Goal: Task Accomplishment & Management: Complete application form

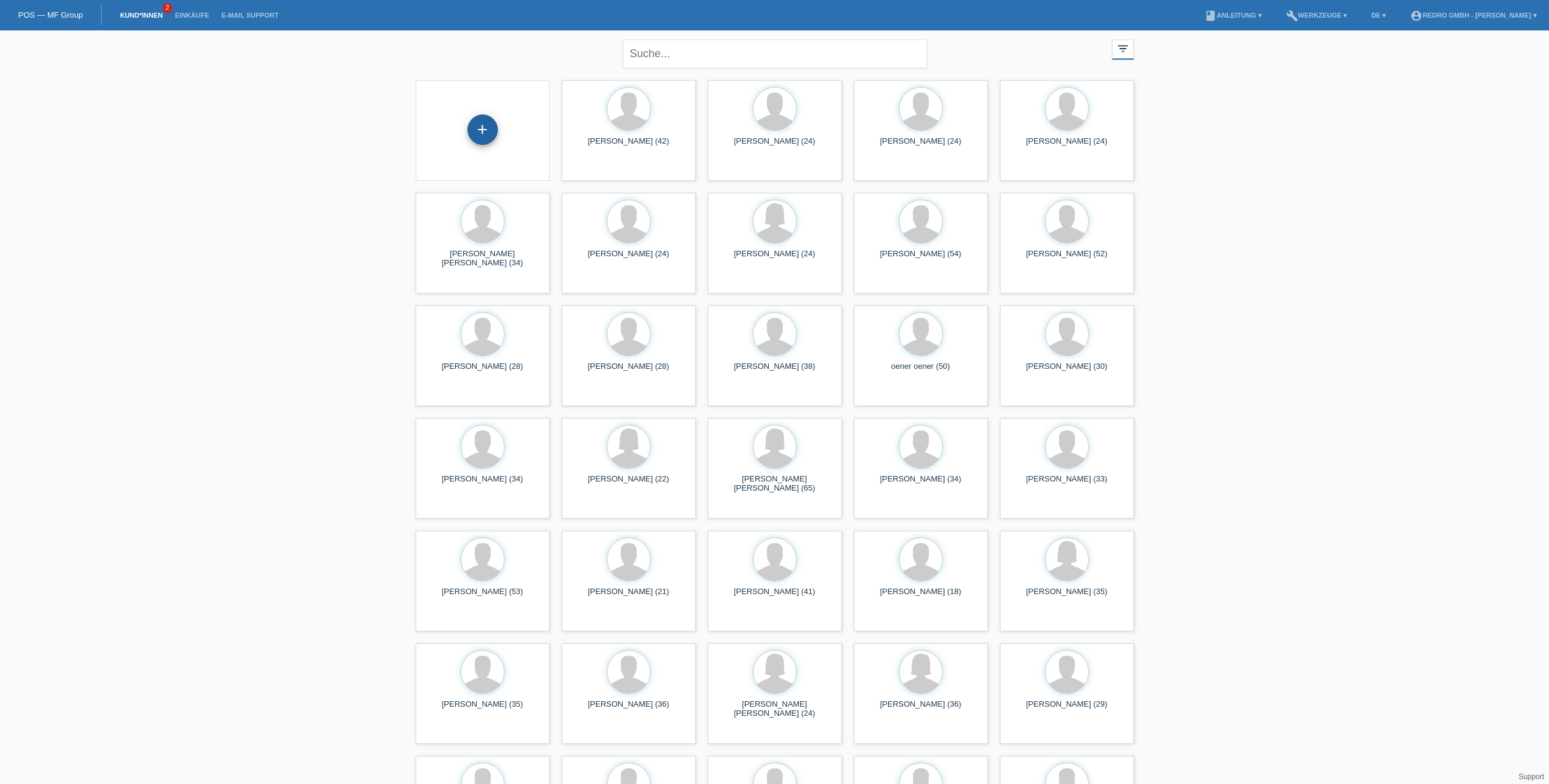
click at [484, 131] on div "+" at bounding box center [483, 129] width 30 height 30
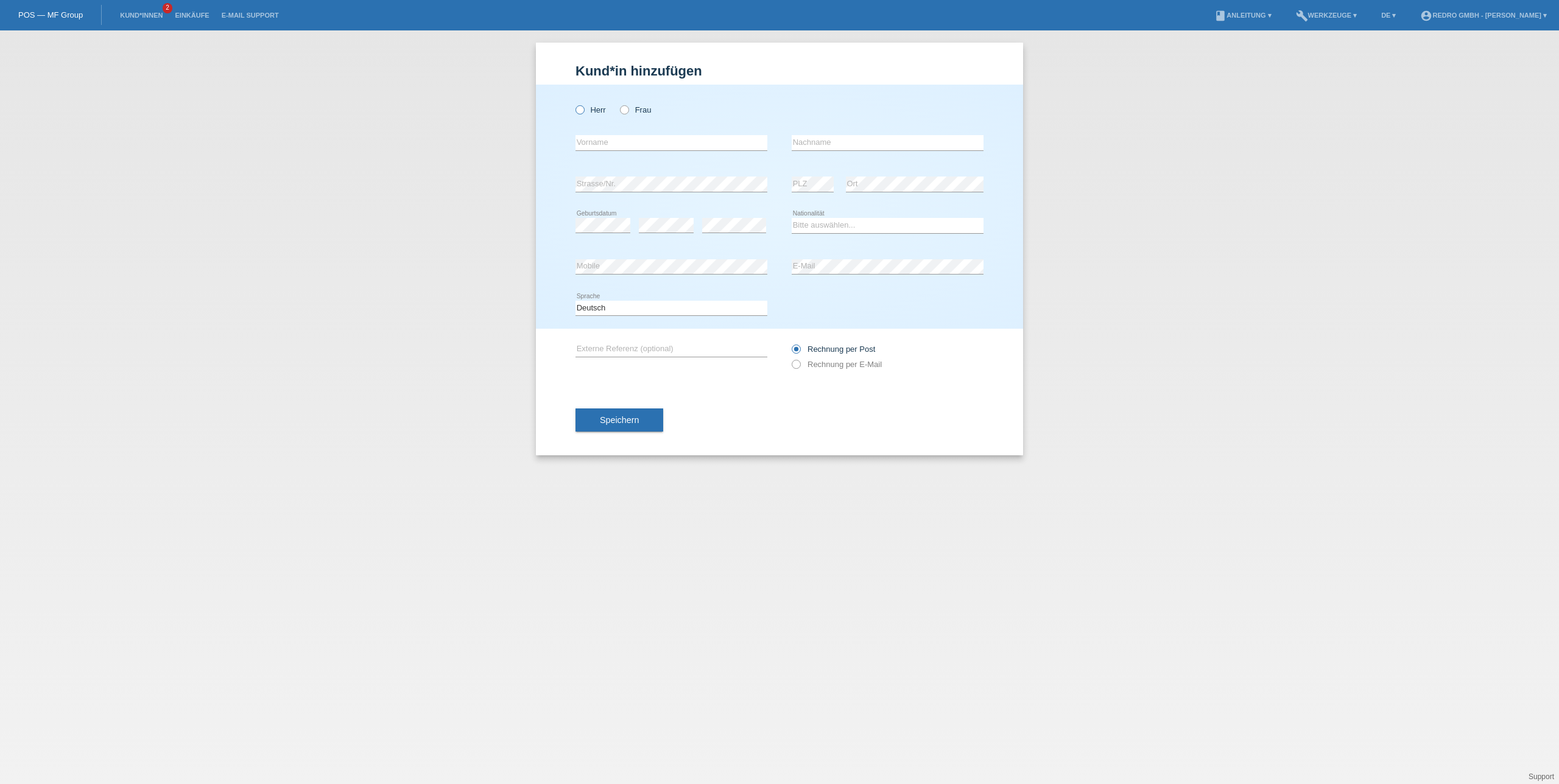
click at [599, 111] on label "Herr" at bounding box center [590, 110] width 30 height 10
click at [584, 111] on input "Herr" at bounding box center [579, 109] width 8 height 8
radio input "true"
click at [636, 144] on input "text" at bounding box center [671, 143] width 192 height 15
paste input "Luis"
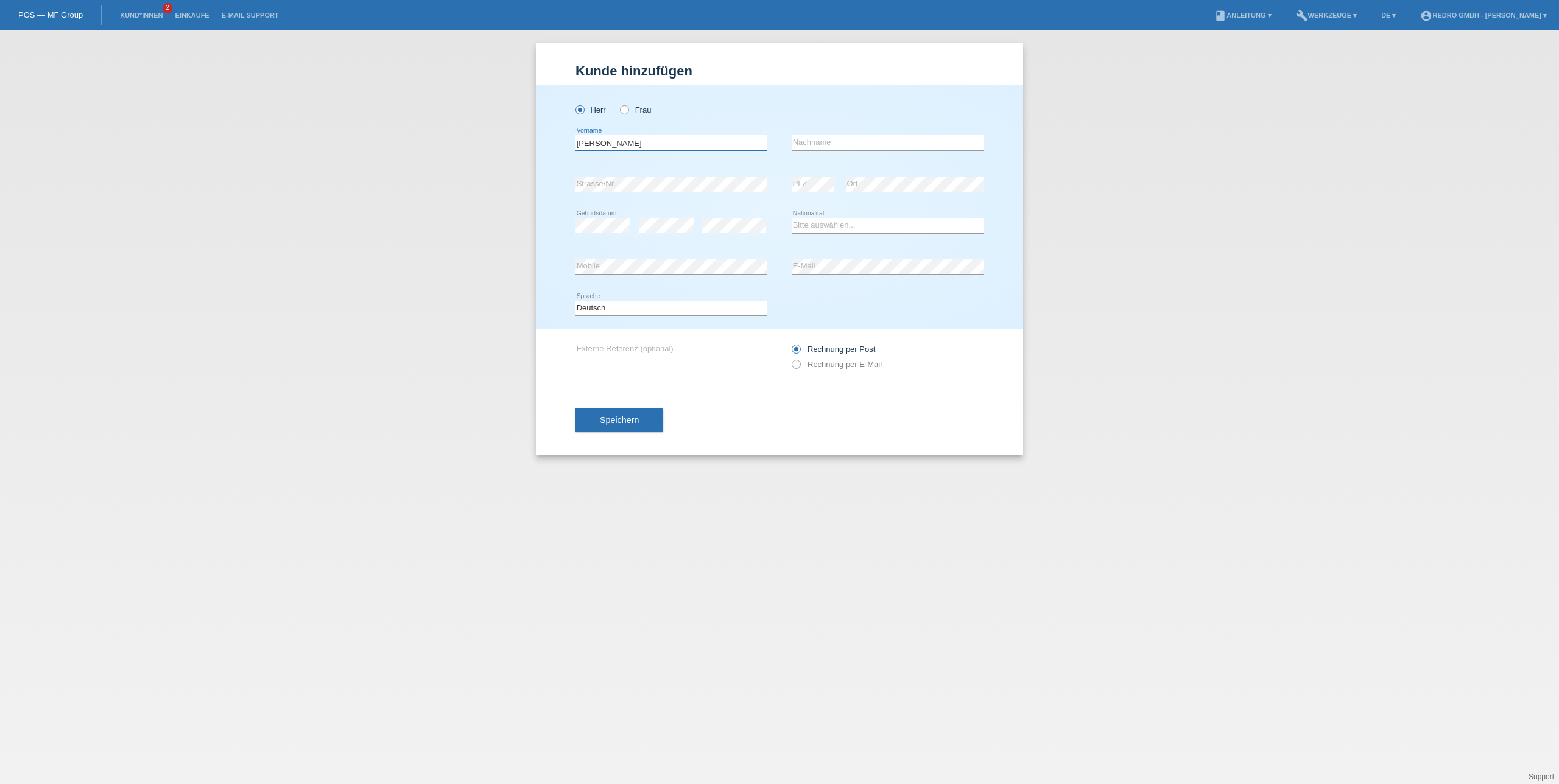
type input "Luis"
click at [834, 140] on input "text" at bounding box center [888, 143] width 192 height 15
paste input "Machado"
type input "Machado"
click at [425, 376] on div "Kund*in hinzufügen Kunde hinzufügen Kundin hinzufügen Herr Frau Luis error Vorn…" at bounding box center [780, 407] width 1559 height 754
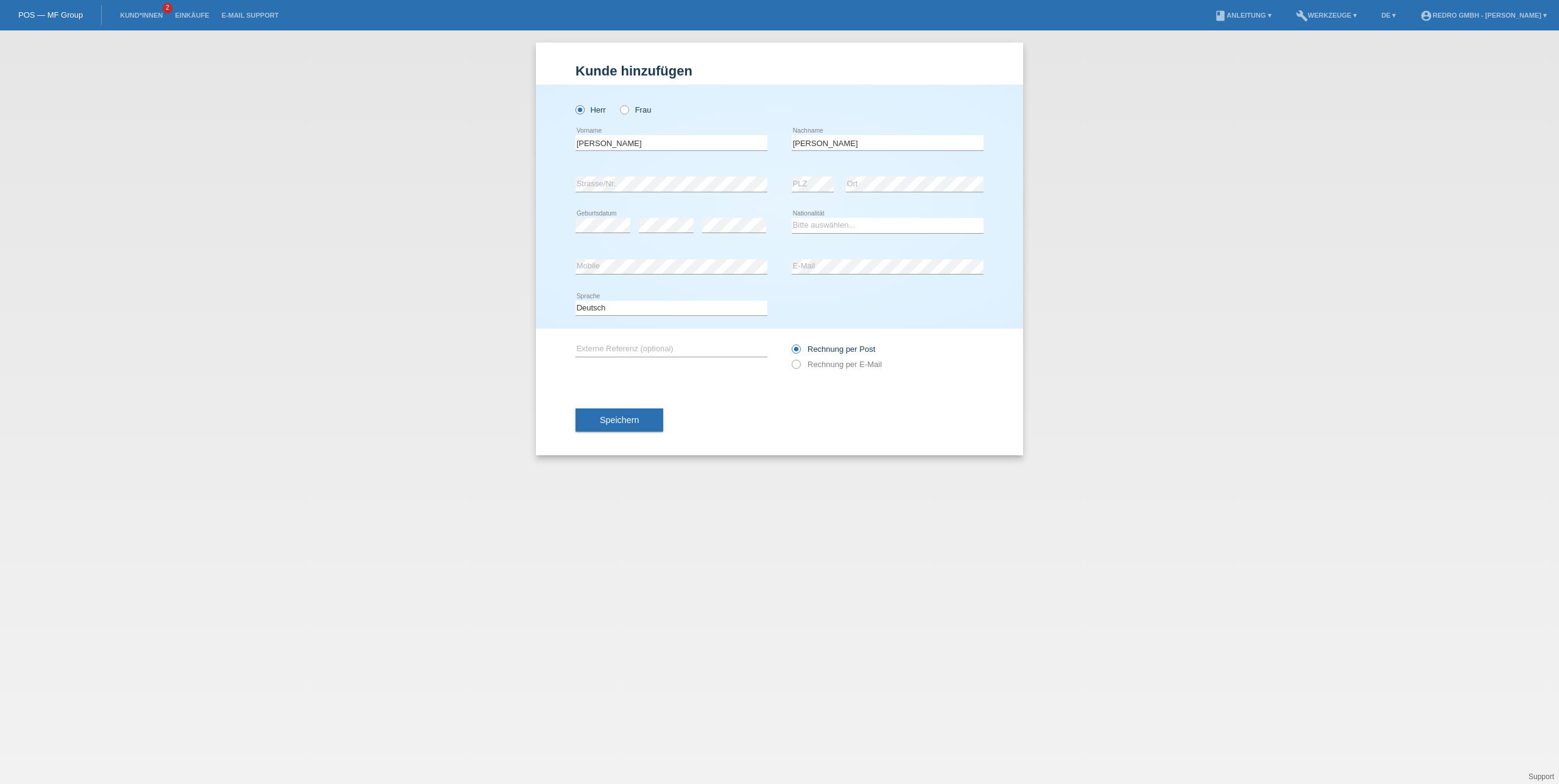
click at [461, 214] on div "Kund*in hinzufügen Kunde hinzufügen Kundin hinzufügen Herr Frau Luis error Vorn…" at bounding box center [780, 407] width 1559 height 754
click at [818, 30] on body "POS — MF Group Kund*innen 2 Einkäufe E-Mail Support menu account_circle build" at bounding box center [780, 30] width 1559 height 0
click at [0, 30] on com-1password-button at bounding box center [0, 30] width 0 height 0
click at [1085, 337] on div "Kund*in hinzufügen Kunde hinzufügen Kundin hinzufügen Herr Frau Luis error Vorn…" at bounding box center [780, 407] width 1559 height 754
click at [932, 236] on div "Bitte auswählen... Schweiz Deutschland Liechtenstein Österreich ------------ Af…" at bounding box center [888, 226] width 192 height 42
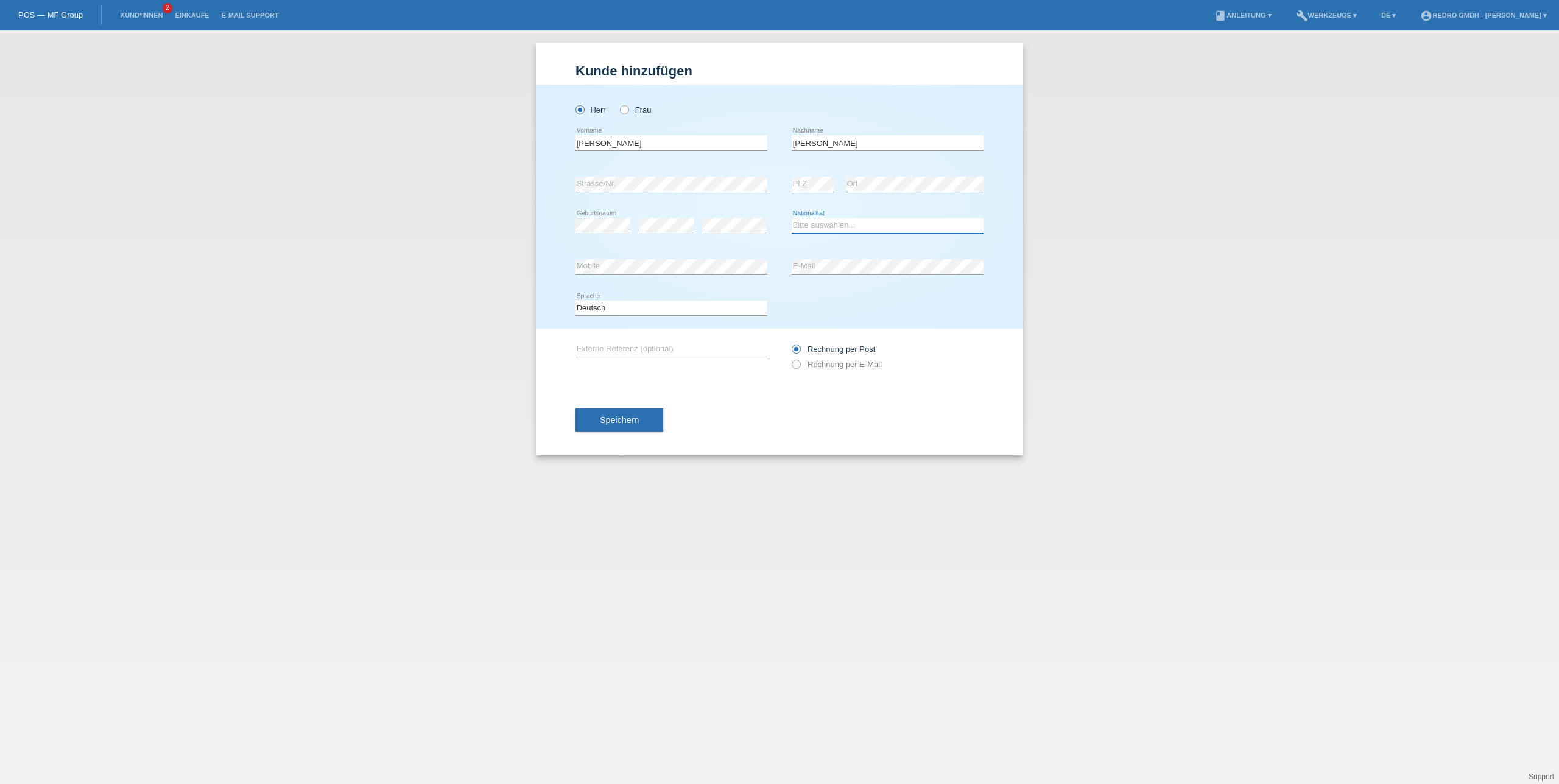
click at [916, 228] on select "Bitte auswählen... Schweiz Deutschland Liechtenstein Österreich ------------ Af…" at bounding box center [888, 224] width 192 height 14
select select "PT"
click at [792, 218] on select "Bitte auswählen... Schweiz Deutschland Liechtenstein Österreich ------------ Af…" at bounding box center [888, 224] width 192 height 14
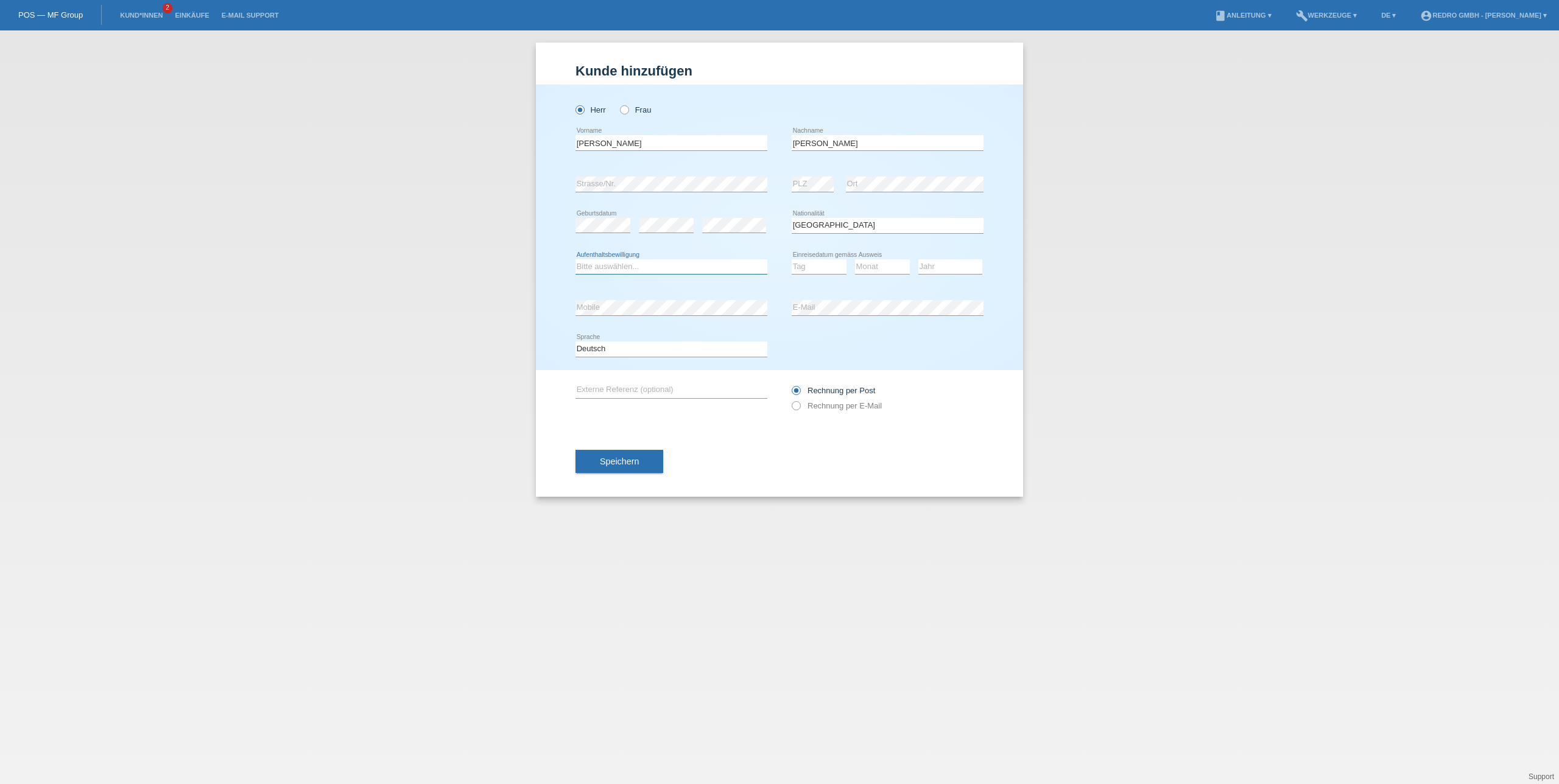
click at [623, 270] on select "Bitte auswählen... C B B - Flüchtlingsstatus Andere" at bounding box center [671, 266] width 192 height 14
select select "B"
click at [575, 259] on select "Bitte auswählen... C B B - Flüchtlingsstatus Andere" at bounding box center [671, 266] width 192 height 14
click at [836, 273] on select "Tag 01 02 03 04 05 06 07 08 09 10 11" at bounding box center [819, 266] width 55 height 14
select select "07"
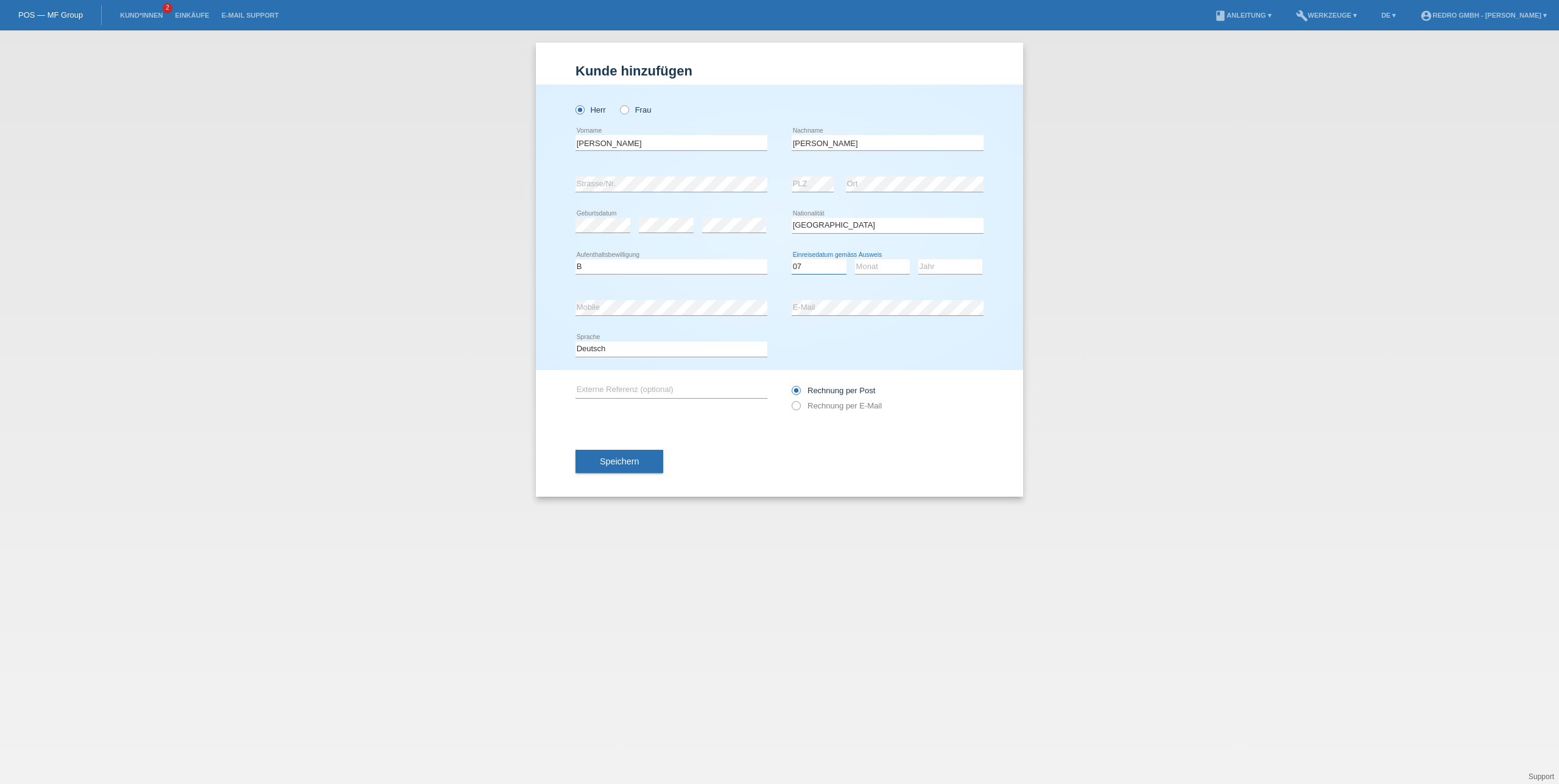
click at [792, 259] on select "Tag 01 02 03 04 05 06 07 08 09 10 11" at bounding box center [819, 266] width 55 height 14
click at [881, 262] on select "Monat 01 02 03 04 05 06 07 08 09 10 11" at bounding box center [882, 266] width 55 height 14
select select "05"
click at [855, 259] on select "Monat 01 02 03 04 05 06 07 08 09 10 11" at bounding box center [882, 266] width 55 height 14
click at [938, 278] on div "Jahr 2025 2024 2023 2022 2021 2020 2019 2018 2017" at bounding box center [950, 267] width 64 height 42
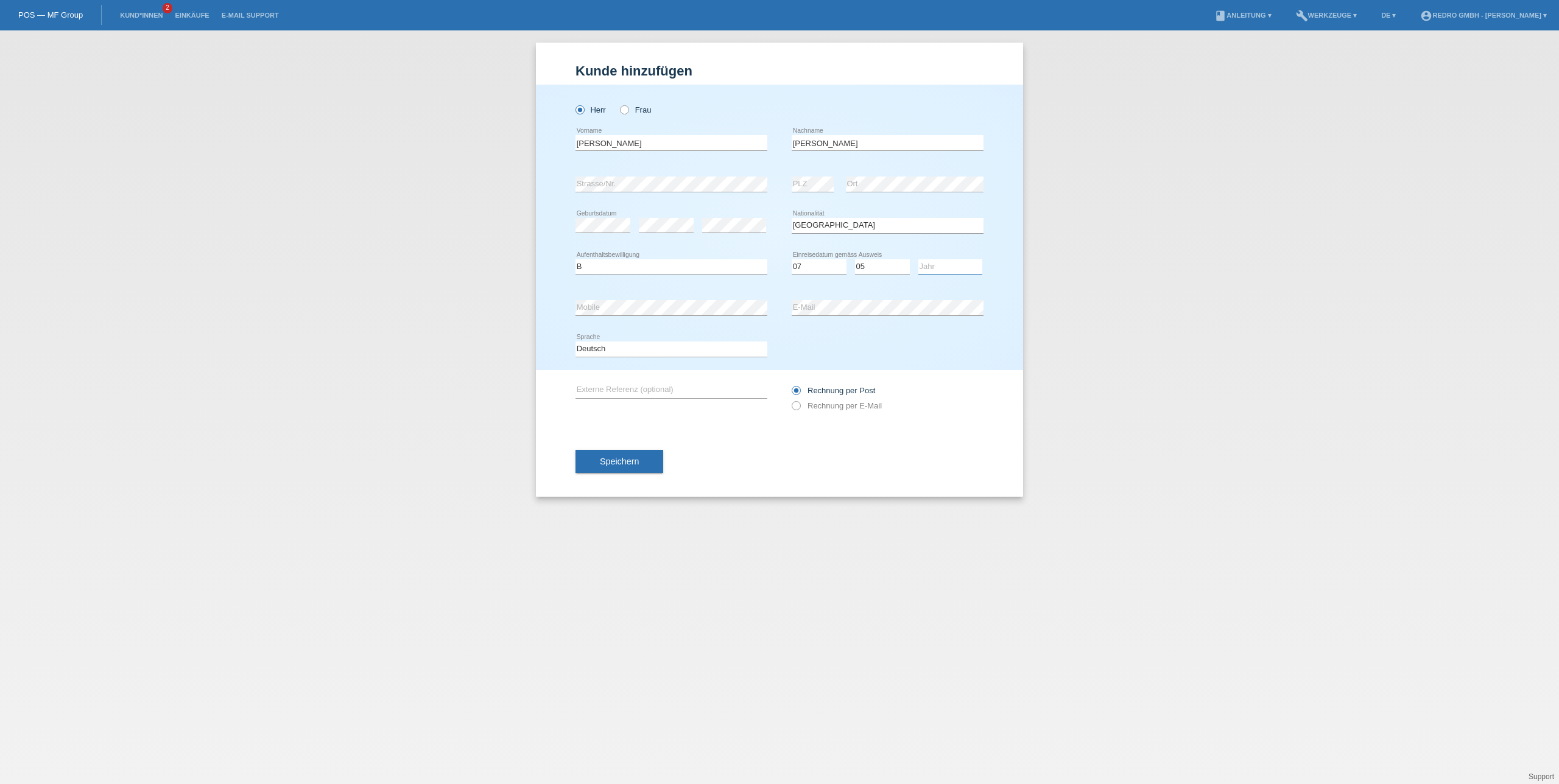
click at [946, 270] on select "Jahr 2025 2024 2023 2022 2021 2020 2019 2018 2017 2016 2015 2014 2013 2012 2011…" at bounding box center [950, 266] width 64 height 14
select select "2019"
click at [918, 259] on select "Jahr 2025 2024 2023 2022 2021 2020 2019 2018 2017 2016 2015 2014 2013 2012 2011…" at bounding box center [950, 266] width 64 height 14
click at [1133, 385] on div "Kund*in hinzufügen Kunde hinzufügen Kundin hinzufügen Herr Frau Luis error Vorn…" at bounding box center [780, 407] width 1559 height 754
click at [1096, 383] on div "Kund*in hinzufügen Kunde hinzufügen Kundin hinzufügen Herr Frau Luis error Vorn…" at bounding box center [780, 407] width 1559 height 754
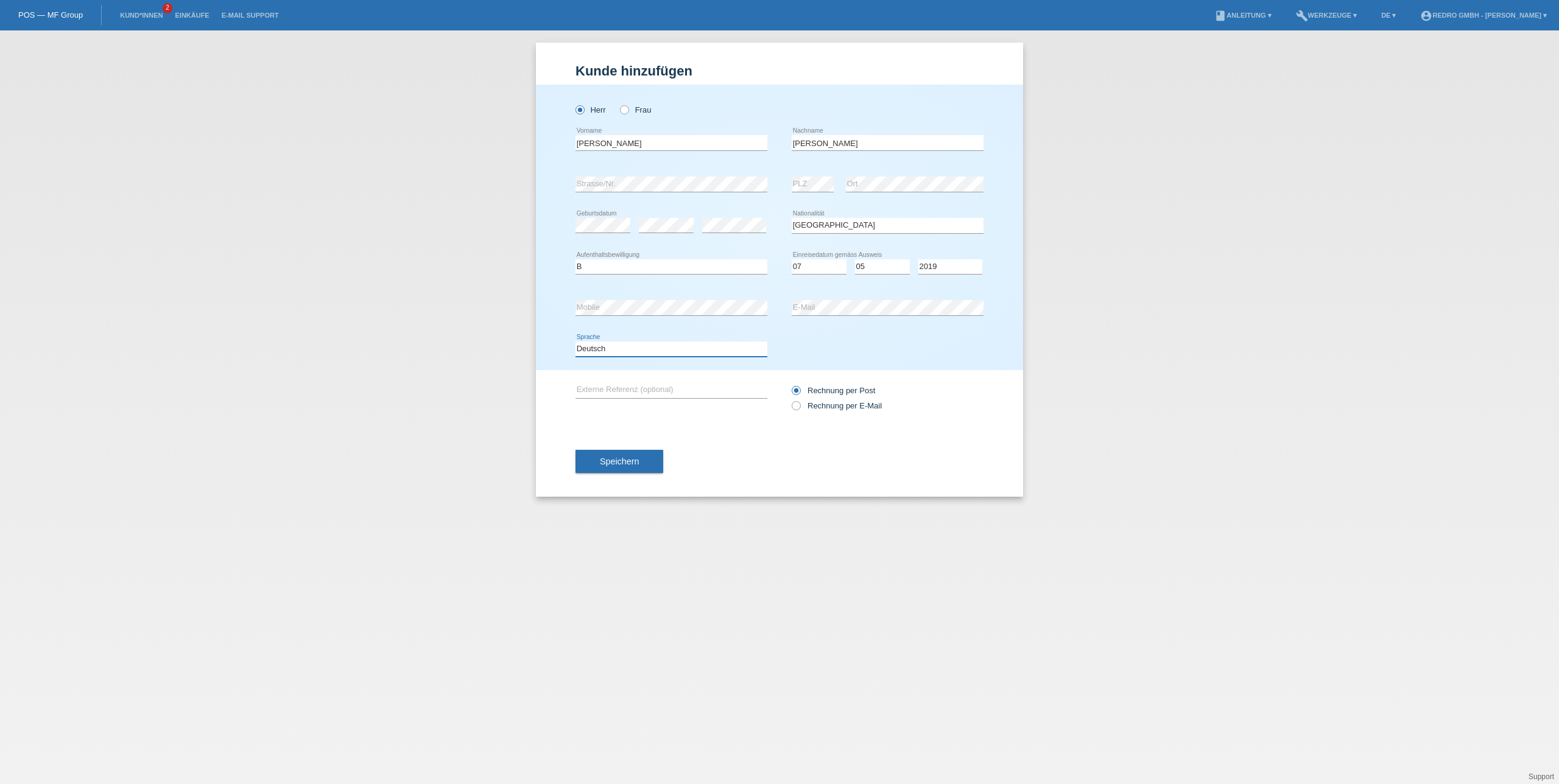
click at [673, 354] on select "Deutsch Français Italiano English" at bounding box center [671, 348] width 192 height 14
select select "fr"
click at [575, 341] on select "Deutsch Français Italiano English" at bounding box center [671, 348] width 192 height 14
click at [645, 468] on button "Speichern" at bounding box center [619, 461] width 87 height 23
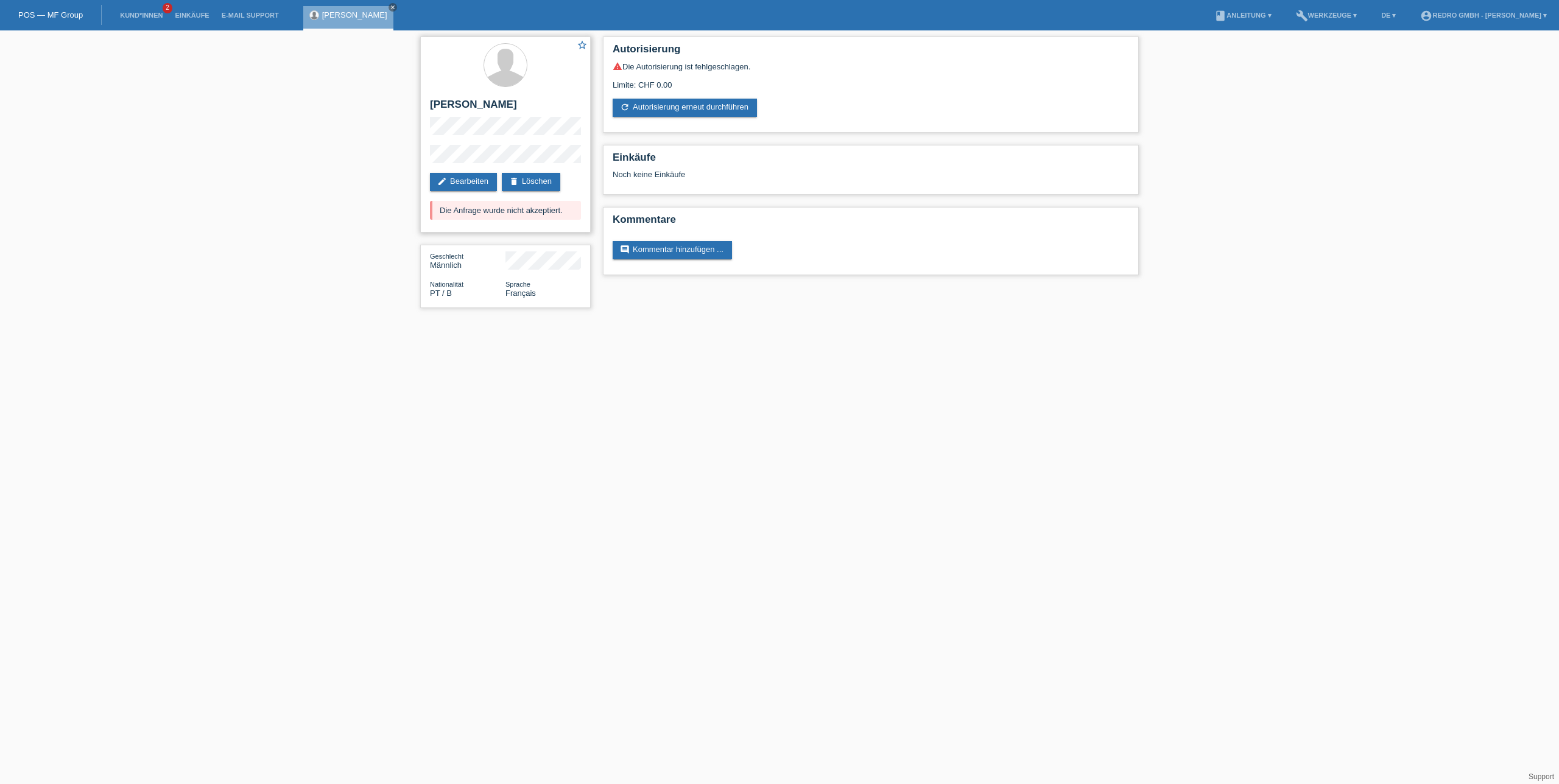
drag, startPoint x: 567, startPoint y: 214, endPoint x: 430, endPoint y: 209, distance: 137.1
click at [455, 203] on div "Die Anfrage wurde nicht akzeptiert." at bounding box center [505, 210] width 151 height 19
click at [262, 221] on div "star_border Luis Machado edit Bearbeiten delete Löschen Die Anfrage wurde nicht…" at bounding box center [780, 175] width 1559 height 290
click at [372, 7] on div "Luis Machado close" at bounding box center [348, 18] width 90 height 25
click at [390, 7] on icon "close" at bounding box center [393, 7] width 6 height 6
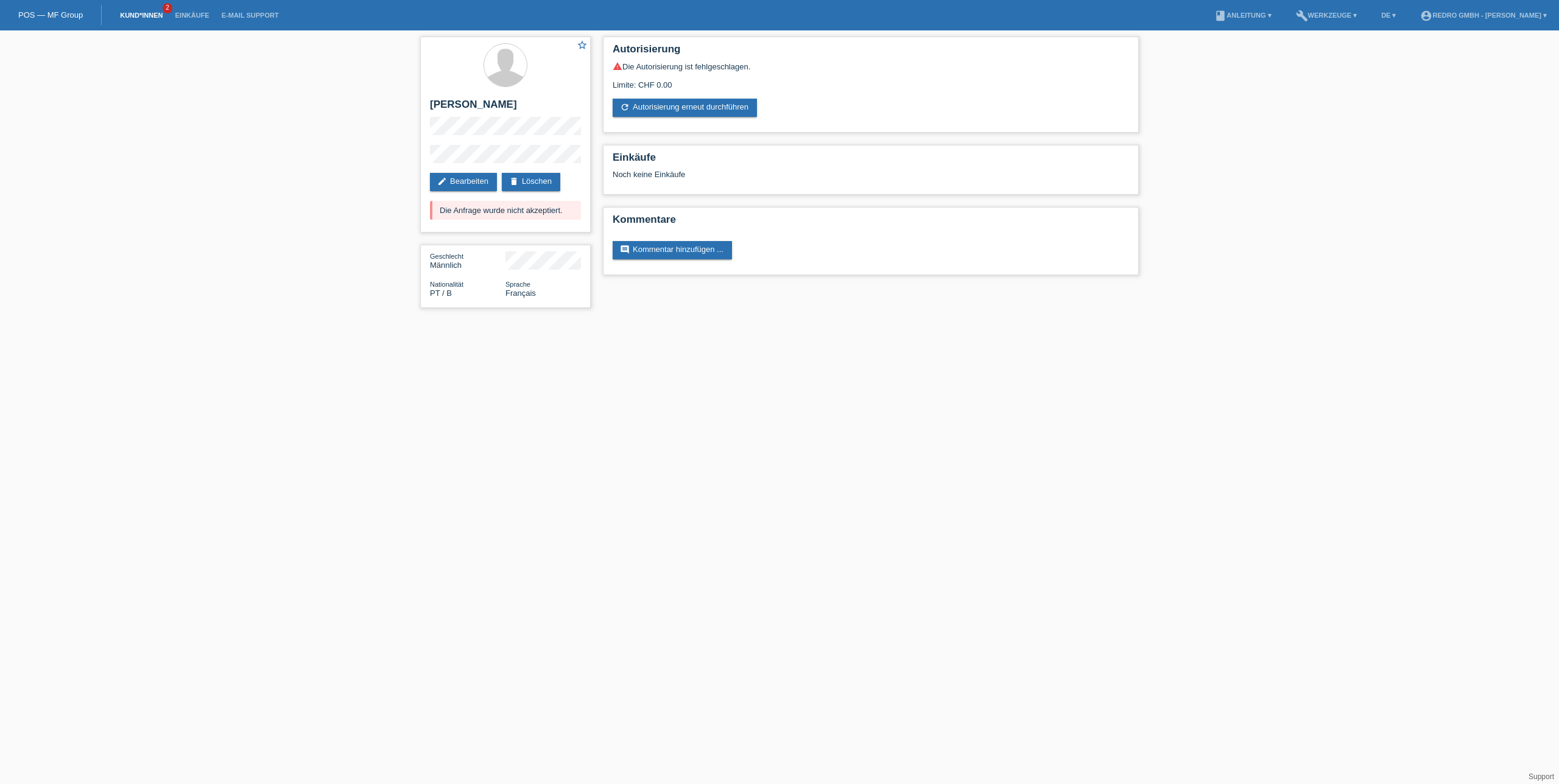
click at [133, 16] on link "Kund*innen" at bounding box center [142, 15] width 55 height 8
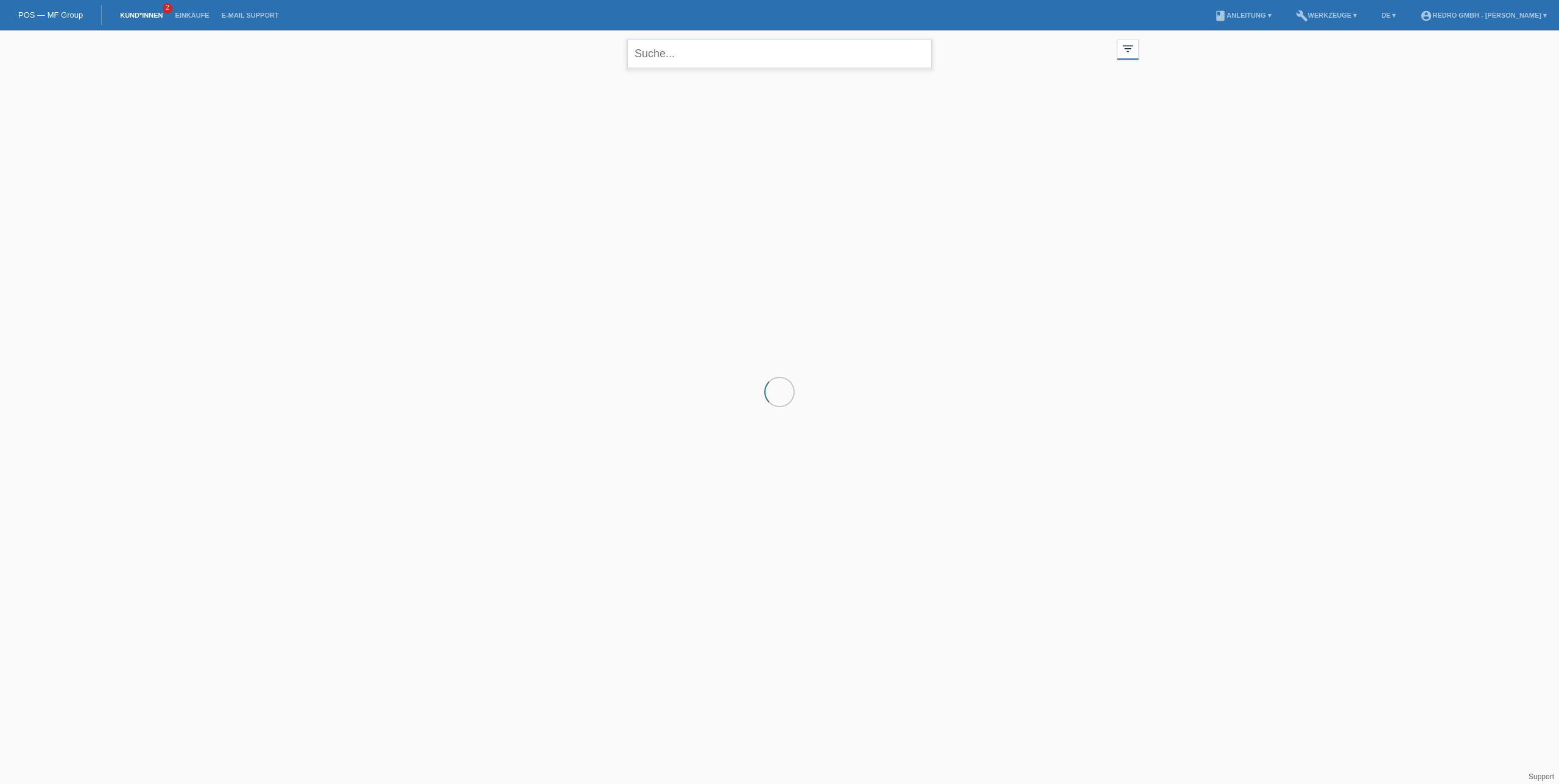
click at [678, 58] on input "text" at bounding box center [780, 54] width 304 height 29
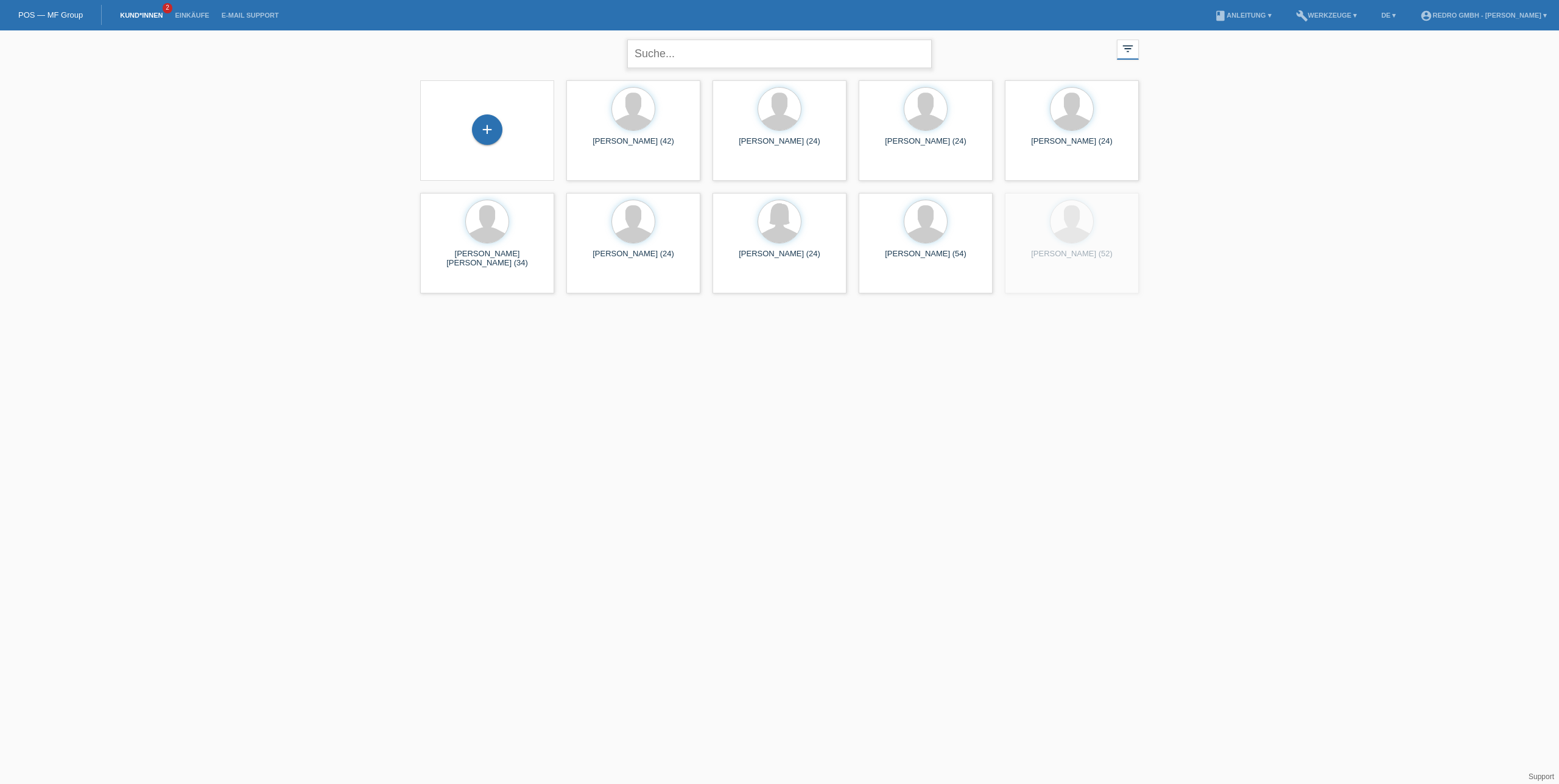
click at [680, 58] on input "text" at bounding box center [780, 54] width 304 height 29
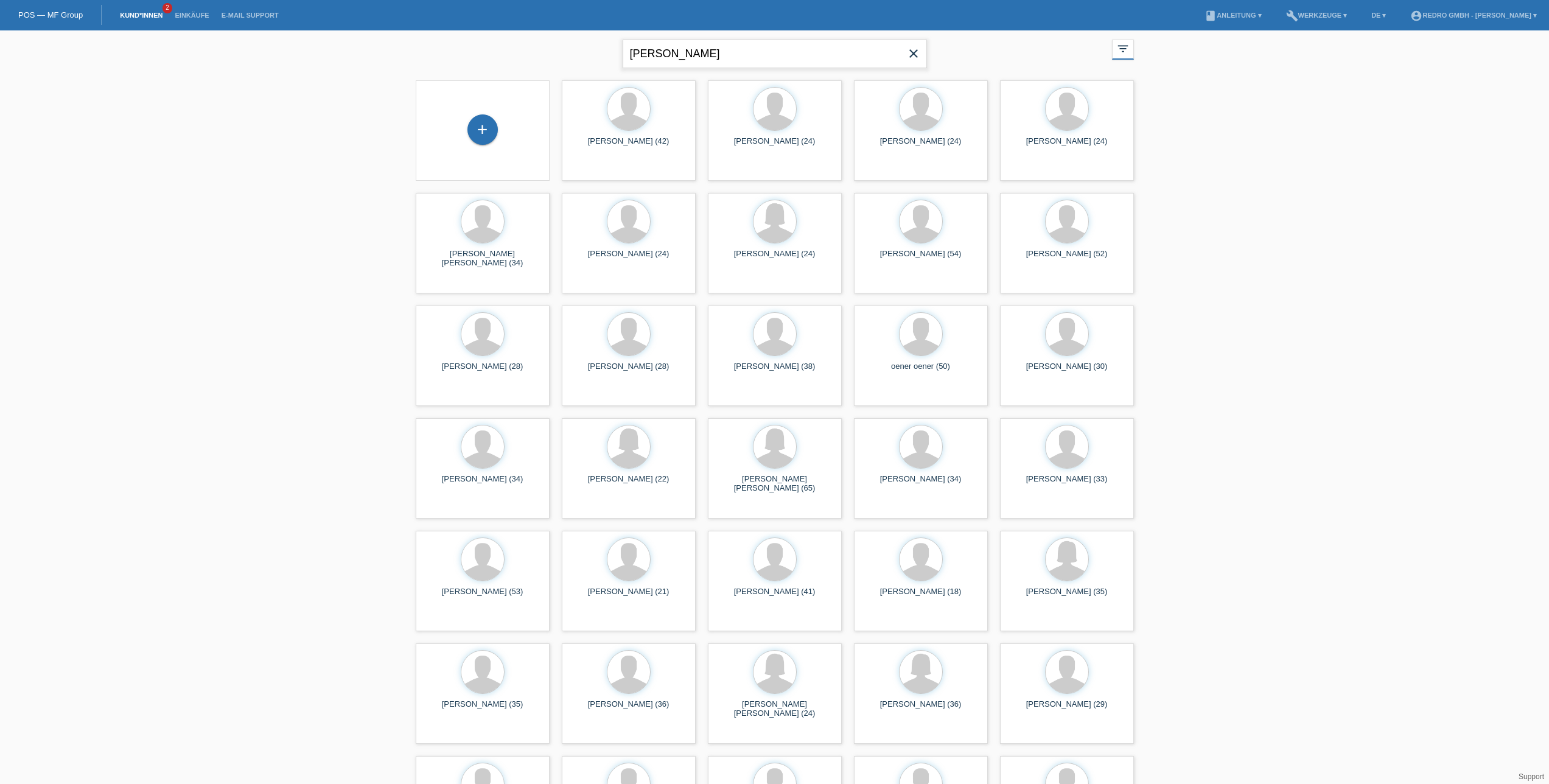
type input "luis machado"
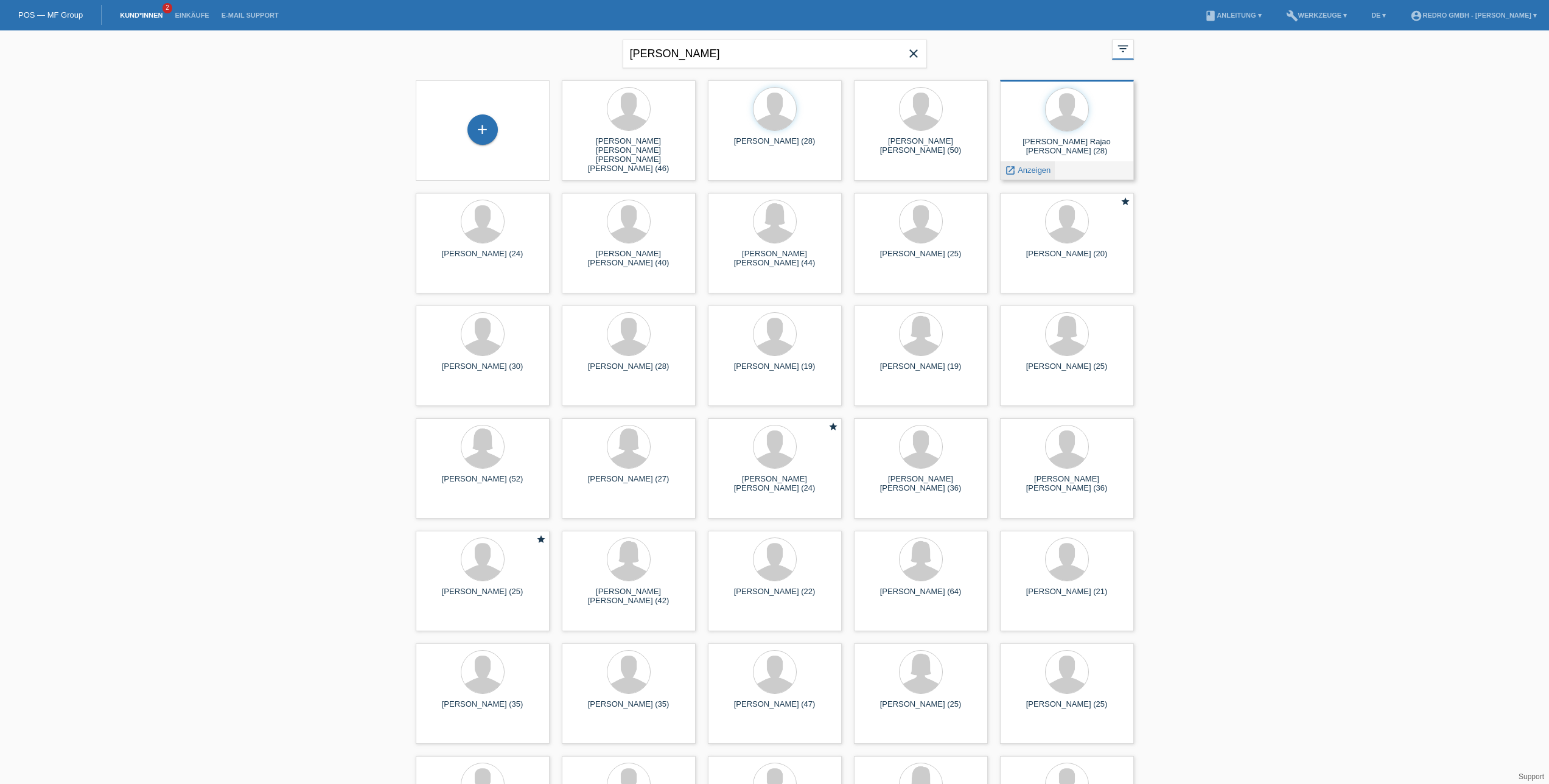
click at [1047, 170] on span "Anzeigen" at bounding box center [1034, 170] width 33 height 10
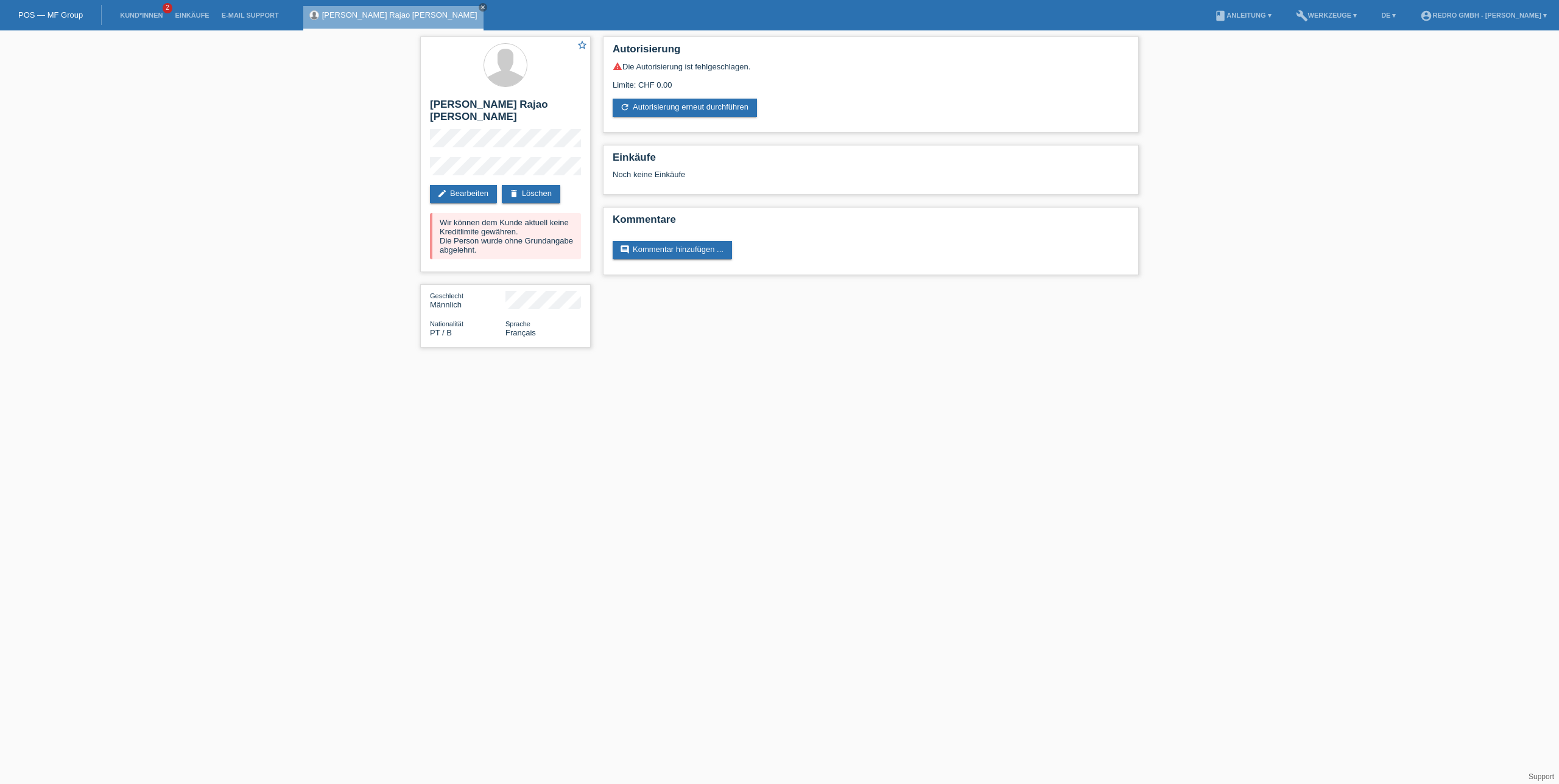
click at [687, 360] on html "POS — MF Group Kund*innen 2 Einkäufe E-Mail Support Luis Filipe Rajao Machado c…" at bounding box center [780, 180] width 1559 height 360
click at [712, 99] on link "refresh Autorisierung erneut durchführen" at bounding box center [684, 107] width 144 height 18
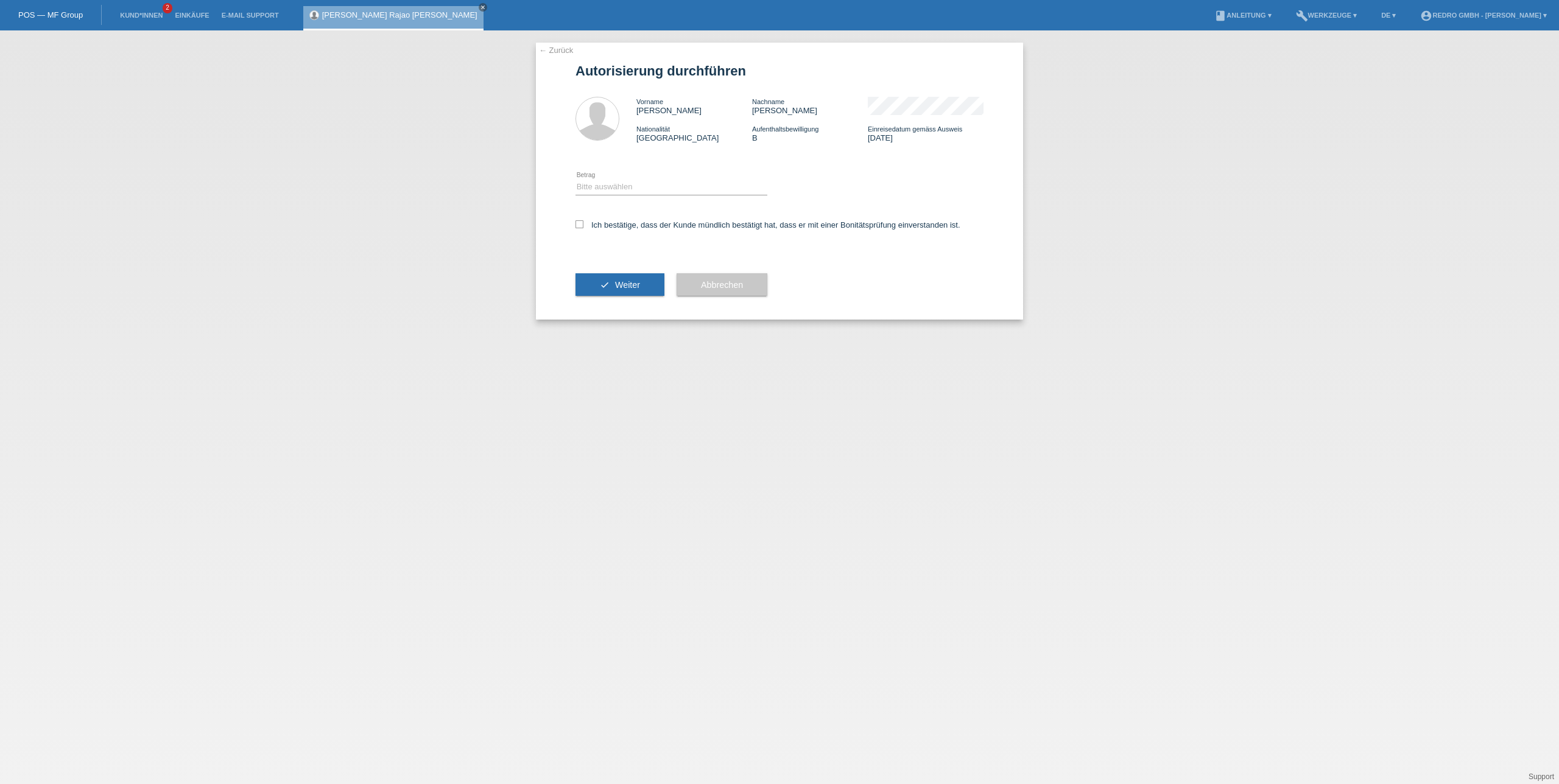
click at [685, 195] on icon at bounding box center [671, 195] width 192 height 1
click at [676, 189] on select "Bitte auswählen CHF 1.00 - CHF 499.00 CHF 500.00 - CHF 1'999.00 CHF 2'000.00 - …" at bounding box center [671, 186] width 192 height 14
select select "1"
click at [575, 180] on select "Bitte auswählen CHF 1.00 - CHF 499.00 CHF 500.00 - CHF 1'999.00 CHF 2'000.00 - …" at bounding box center [671, 186] width 192 height 14
click at [647, 223] on label "Ich bestätige, dass der Kunde mündlich bestätigt hat, dass er mit einer Bonität…" at bounding box center [767, 225] width 385 height 10
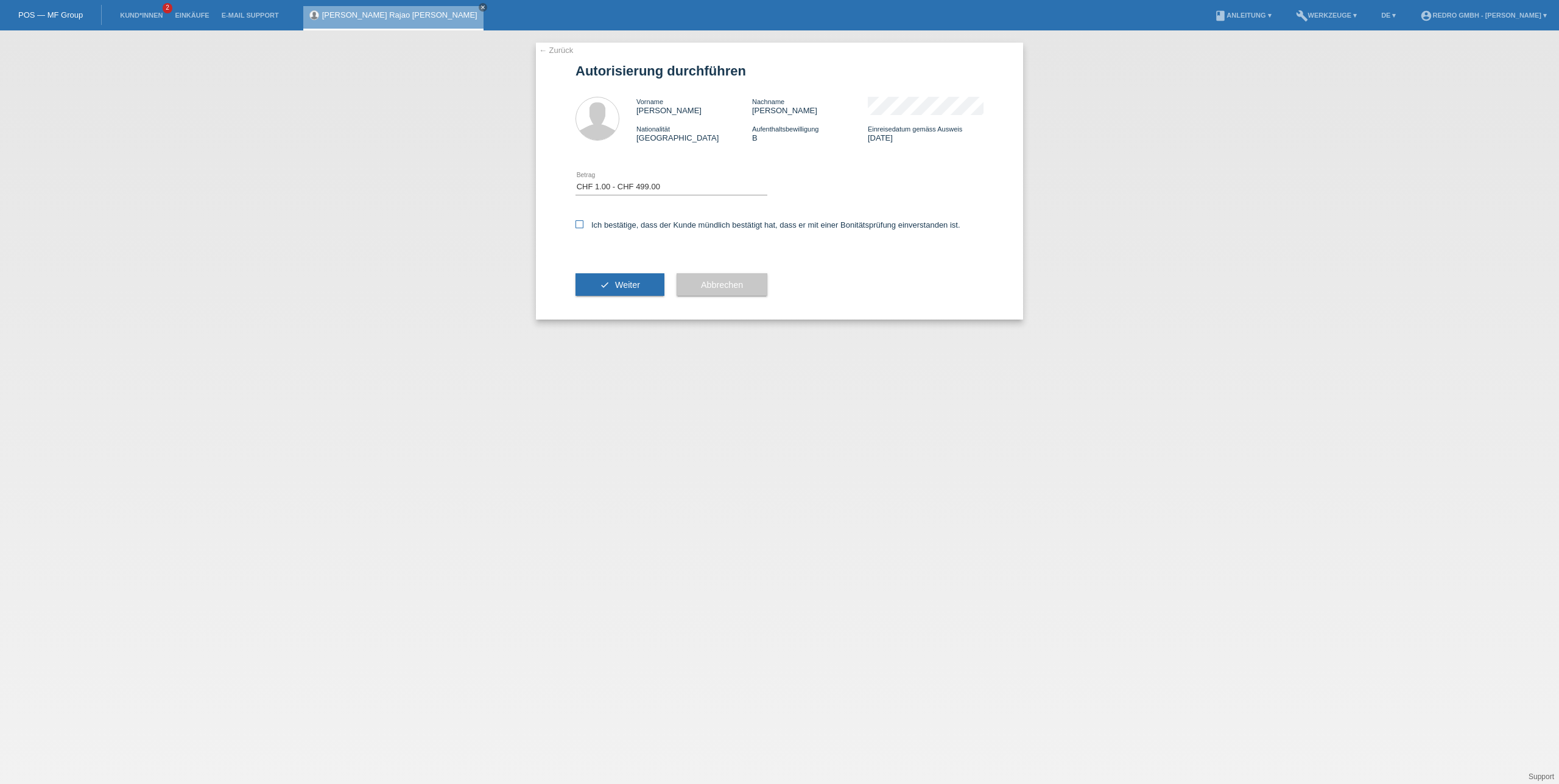
click at [584, 223] on input "Ich bestätige, dass der Kunde mündlich bestätigt hat, dass er mit einer Bonität…" at bounding box center [579, 224] width 8 height 8
checkbox input "true"
click at [626, 276] on button "check Weiter" at bounding box center [620, 285] width 89 height 23
